Goal: Check status: Check status

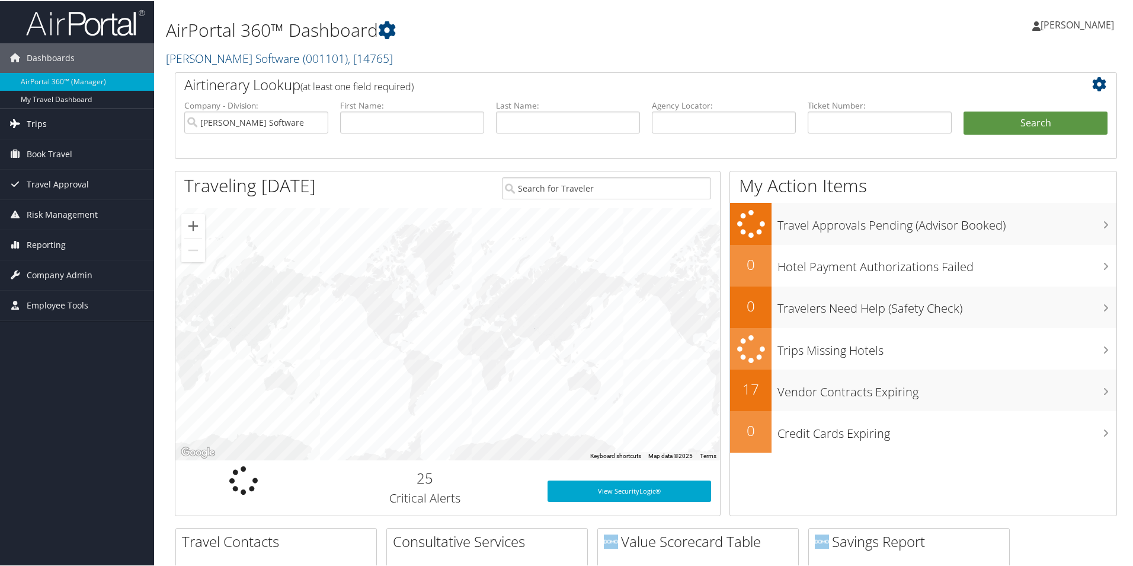
click at [34, 120] on span "Trips" at bounding box center [37, 123] width 20 height 30
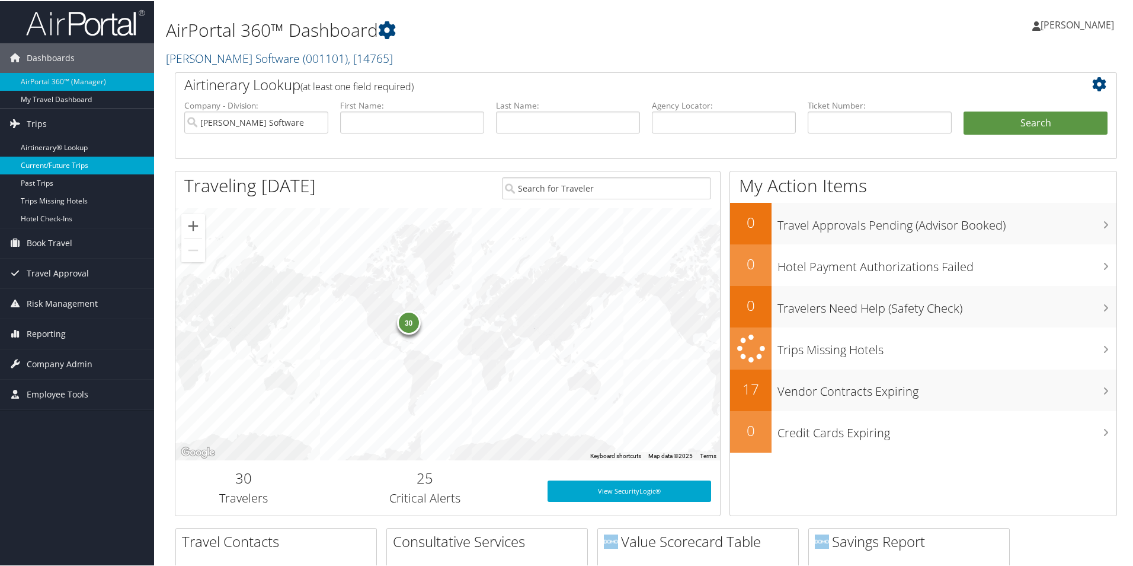
click at [53, 168] on link "Current/Future Trips" at bounding box center [77, 164] width 154 height 18
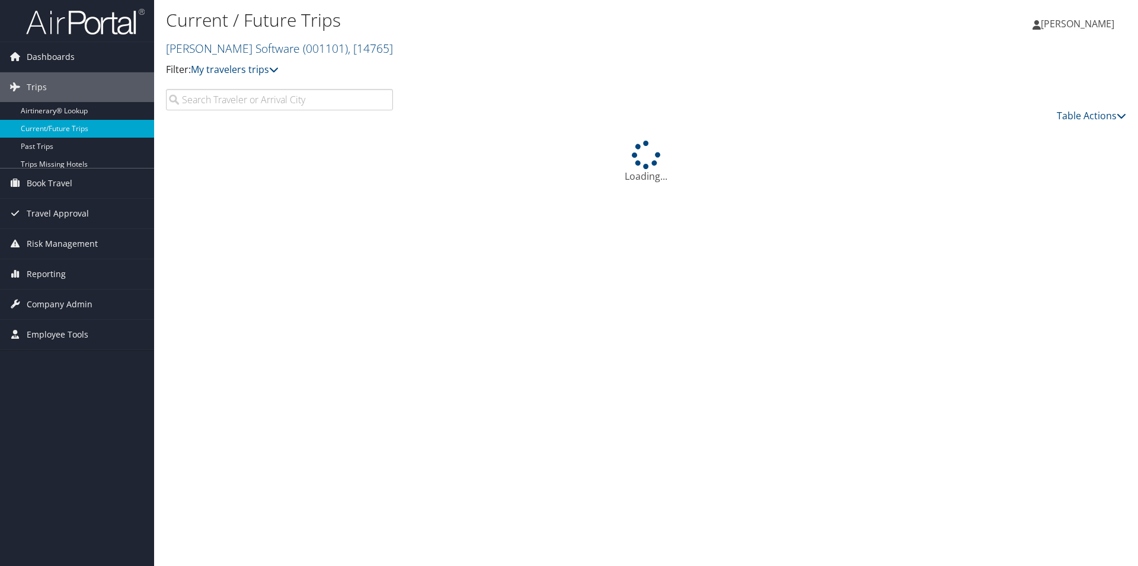
click at [327, 98] on input "search" at bounding box center [279, 99] width 227 height 21
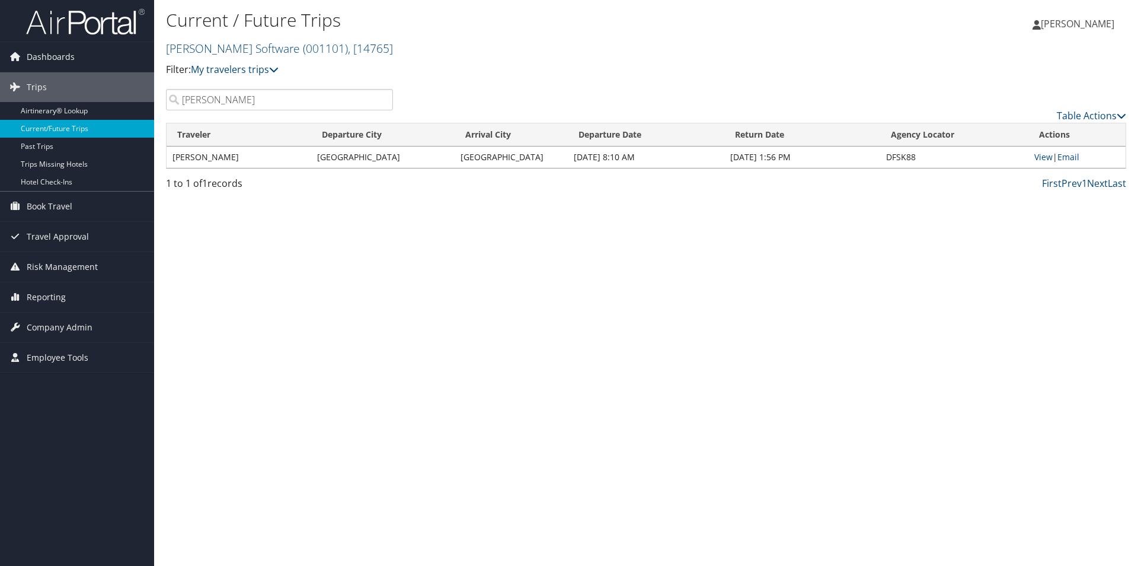
drag, startPoint x: 198, startPoint y: 107, endPoint x: 177, endPoint y: 105, distance: 20.8
click at [177, 105] on input "[PERSON_NAME]" at bounding box center [279, 99] width 227 height 21
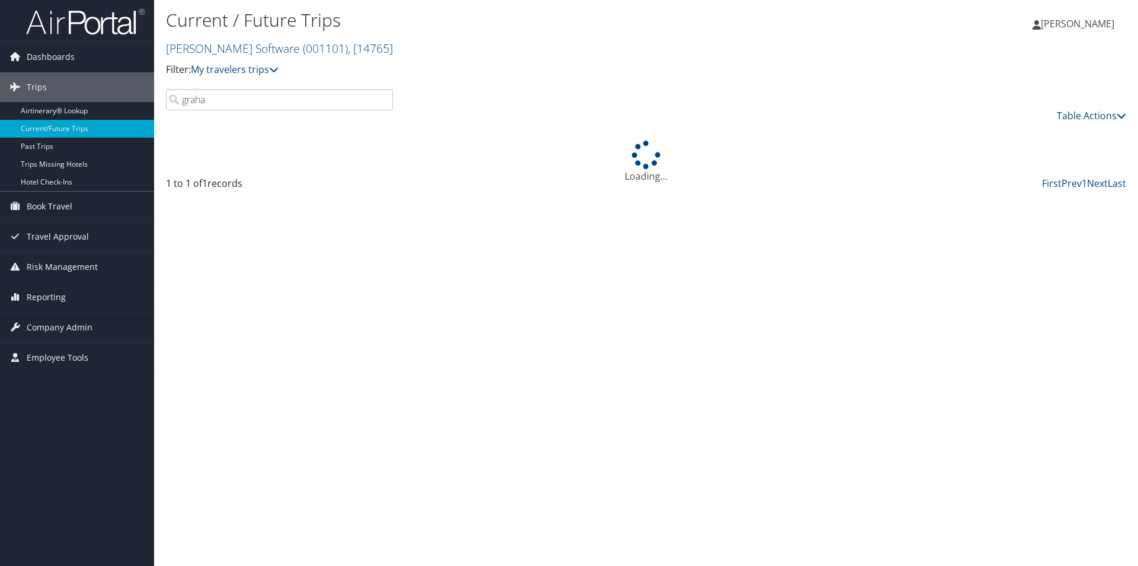
type input "[PERSON_NAME]"
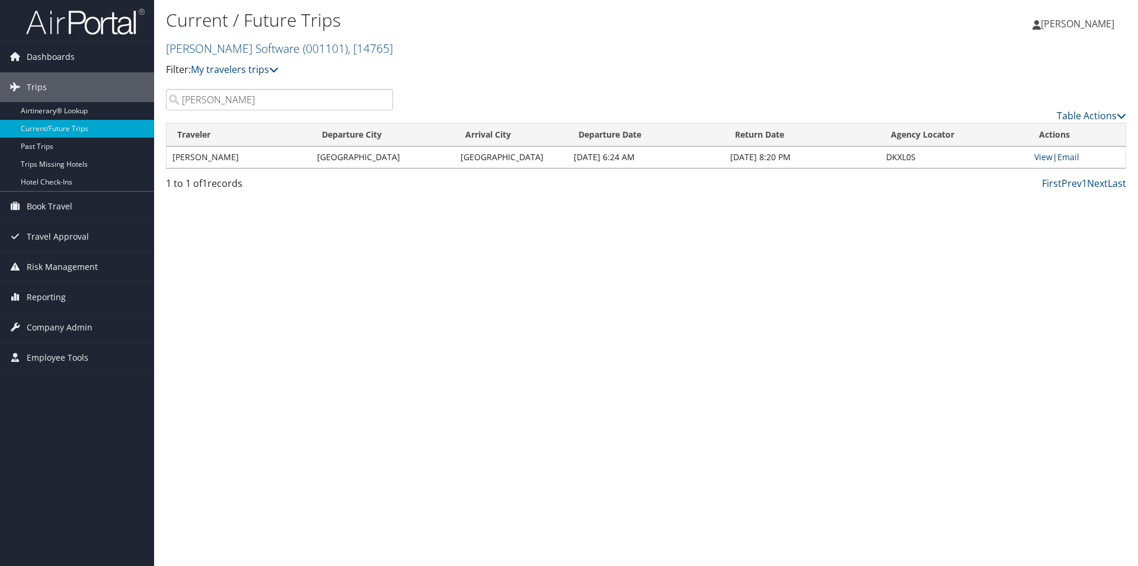
drag, startPoint x: 264, startPoint y: 104, endPoint x: 184, endPoint y: 100, distance: 80.1
click at [184, 100] on input "[PERSON_NAME]" at bounding box center [279, 99] width 227 height 21
drag, startPoint x: 251, startPoint y: 104, endPoint x: 174, endPoint y: 99, distance: 77.2
click at [174, 99] on input "[PERSON_NAME]" at bounding box center [279, 99] width 227 height 21
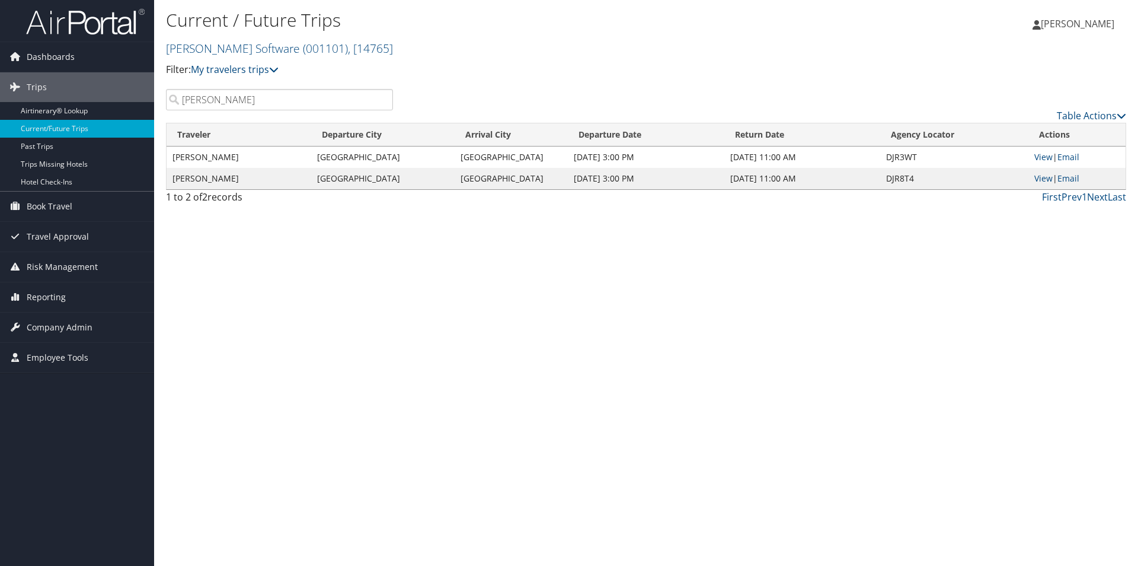
type input "[PERSON_NAME]"
